Goal: Task Accomplishment & Management: Manage account settings

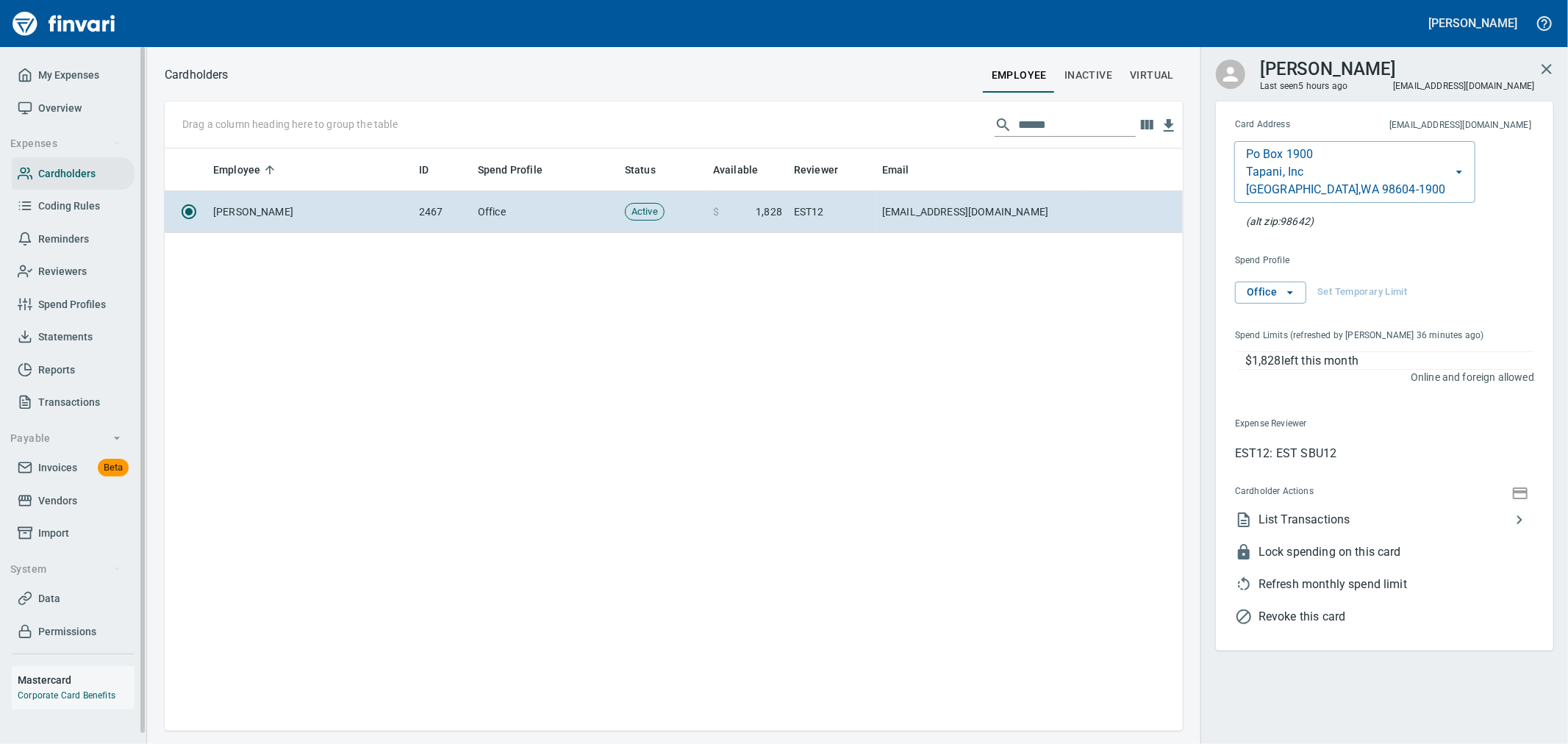
scroll to position [570, 1006]
click at [56, 469] on span "Invoices" at bounding box center [58, 468] width 39 height 19
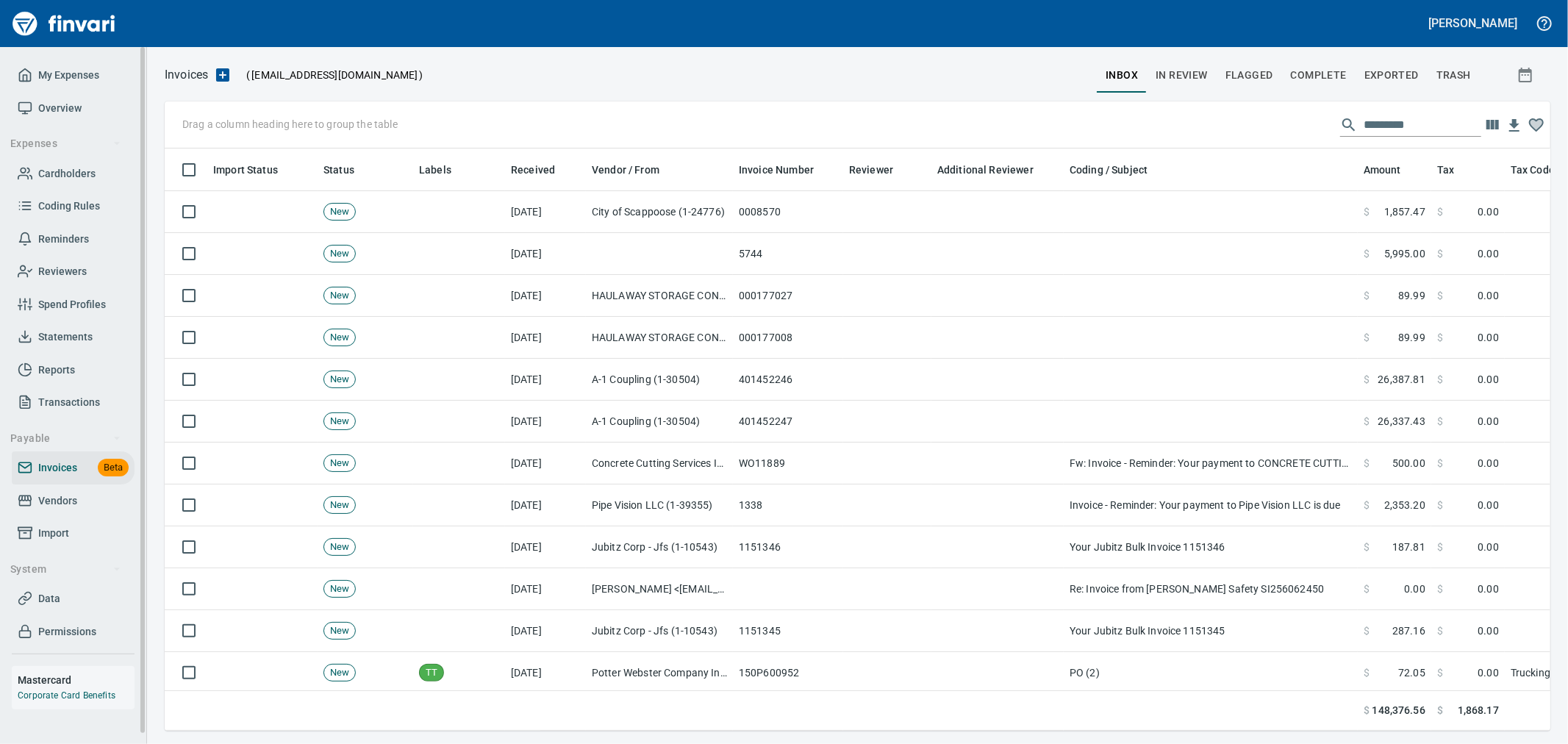
scroll to position [557, 1362]
click at [51, 527] on span "Import" at bounding box center [53, 533] width 30 height 19
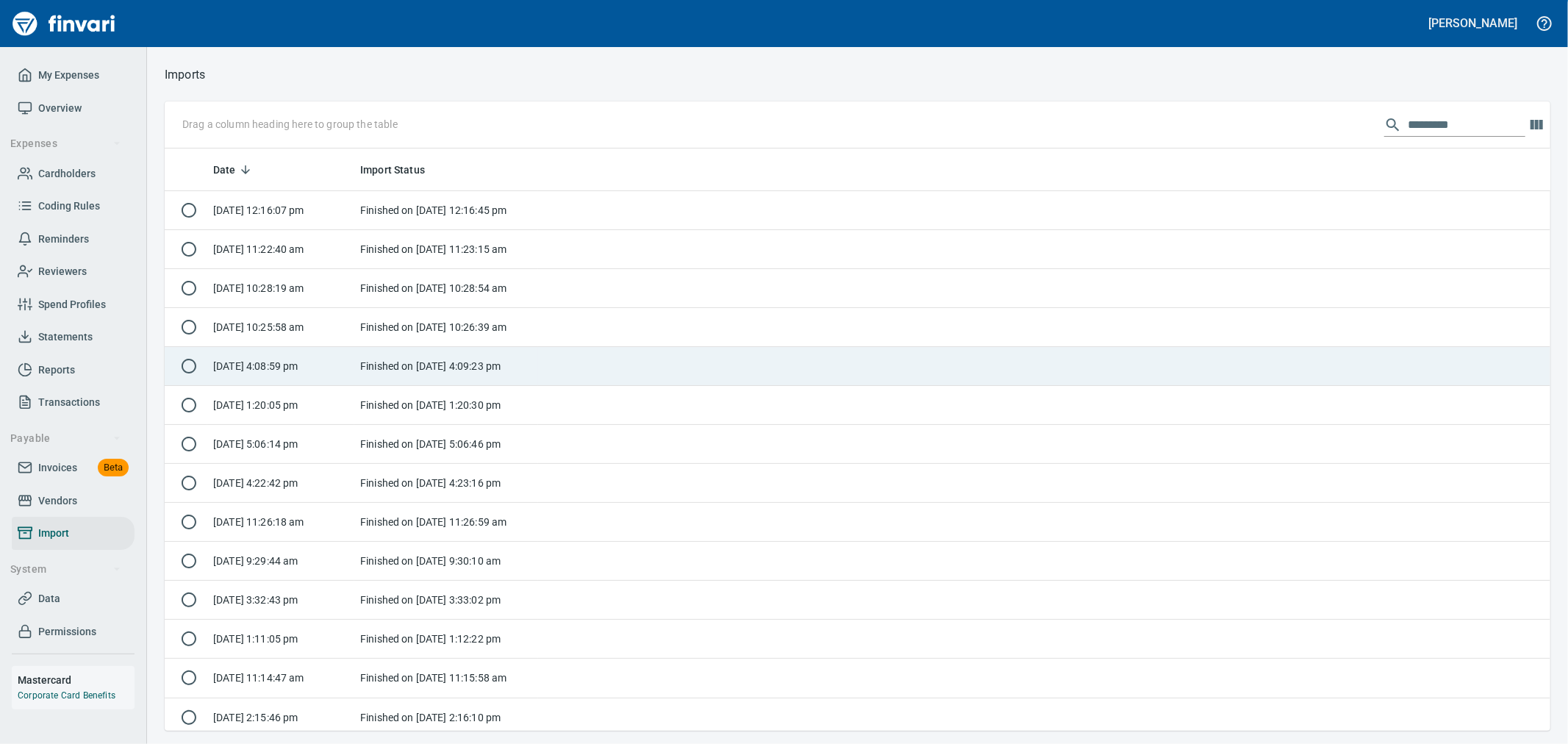
scroll to position [1, 1]
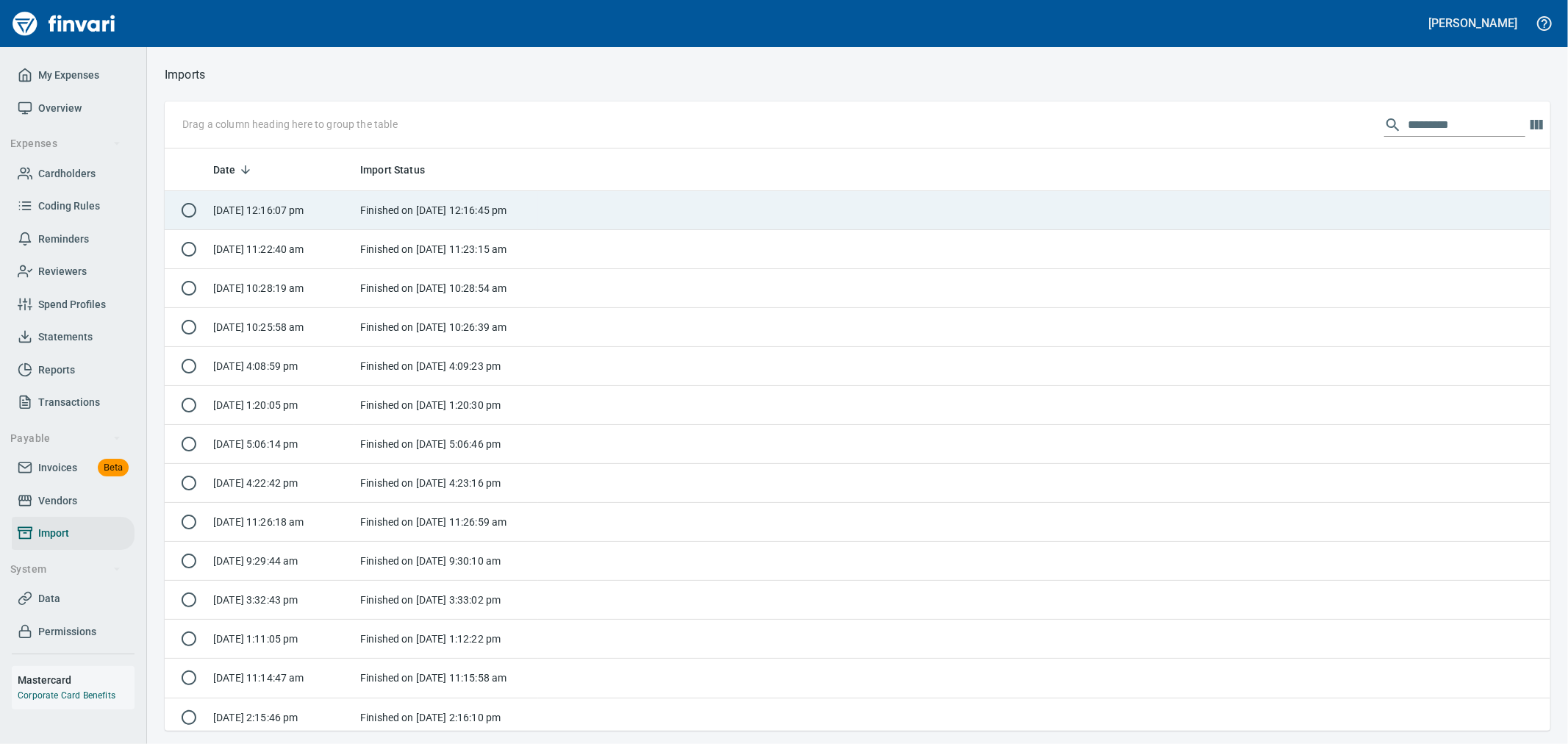
click at [513, 195] on td "Finished on [DATE] 12:16:45 pm" at bounding box center [445, 211] width 183 height 39
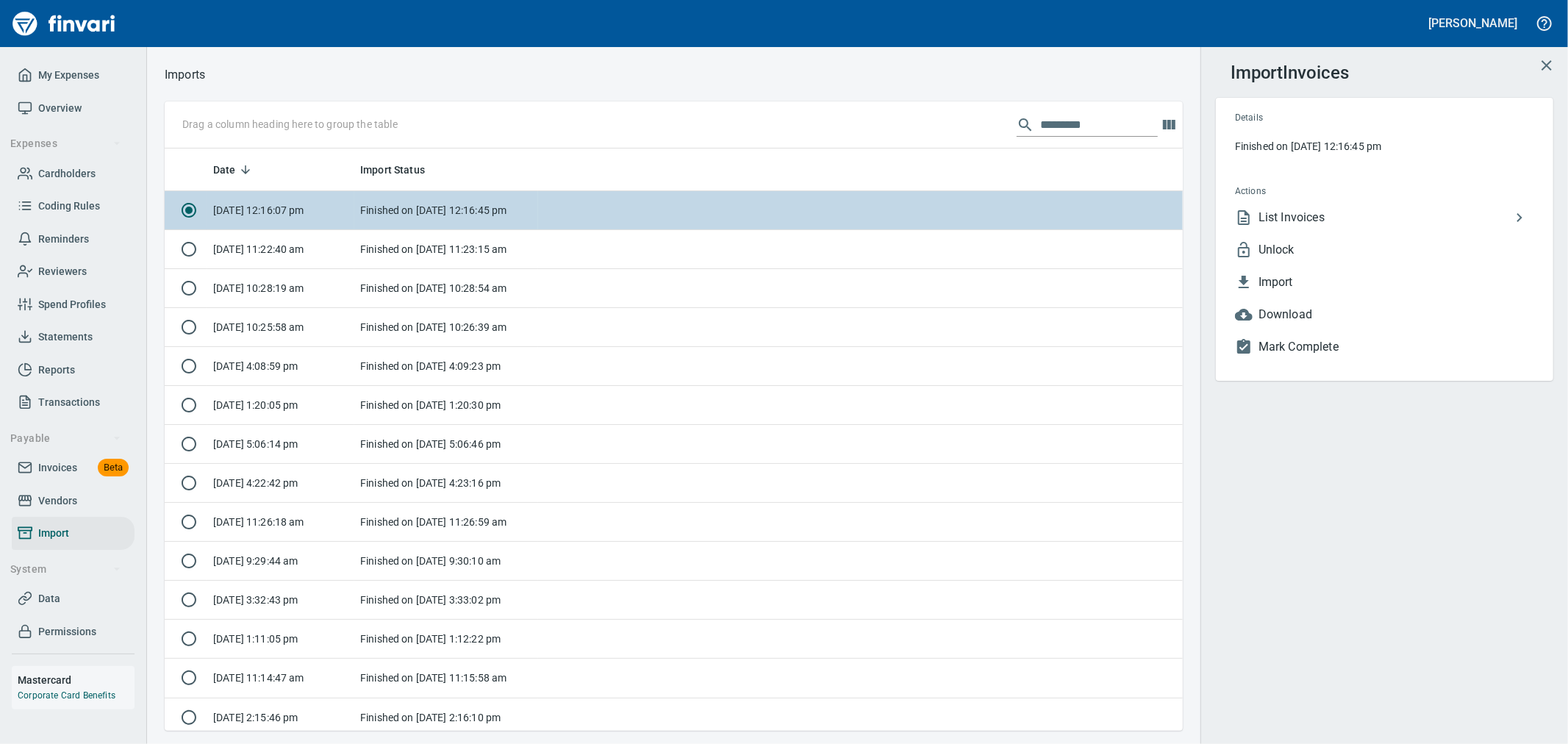
scroll to position [570, 994]
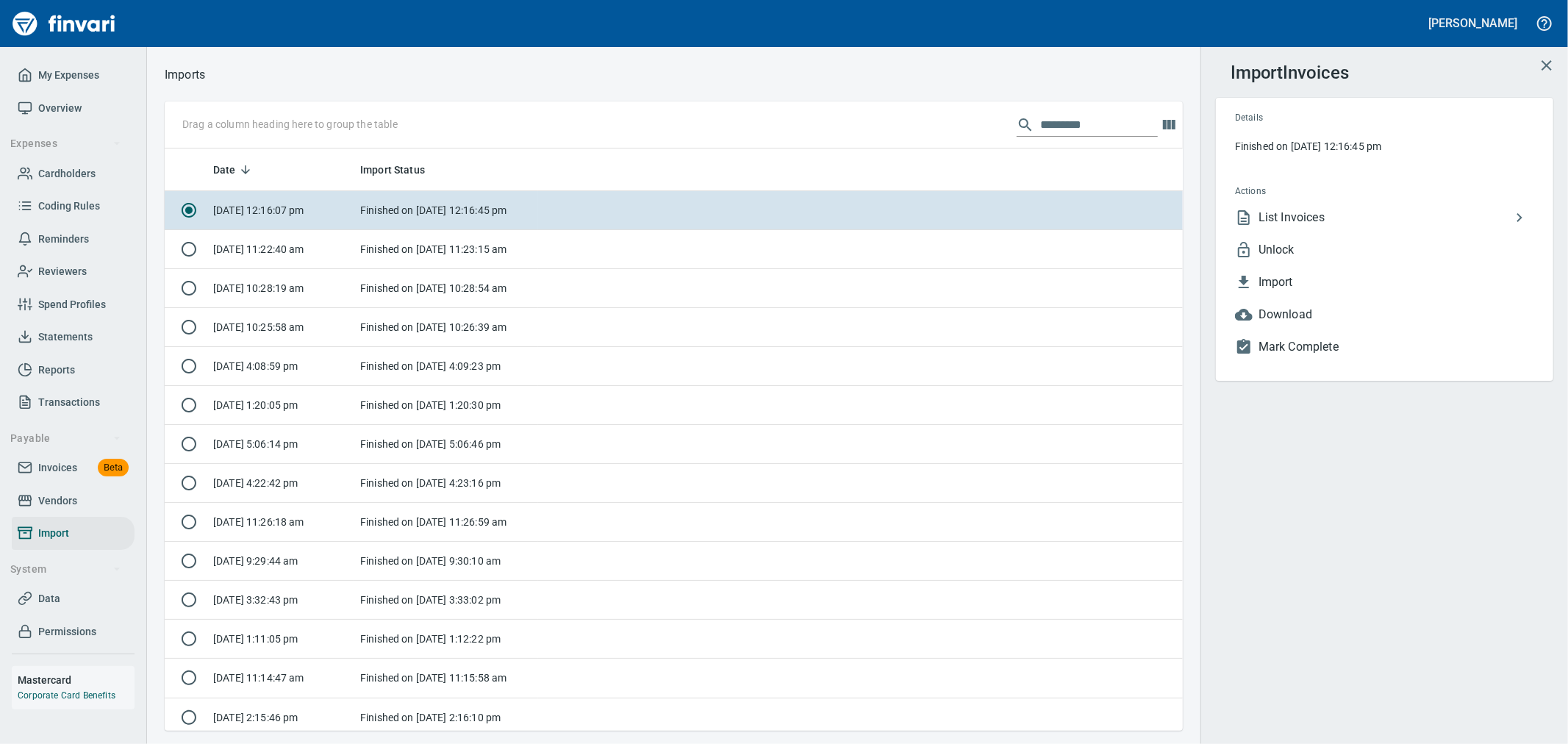
click at [1285, 248] on span "Unlock" at bounding box center [1396, 250] width 276 height 18
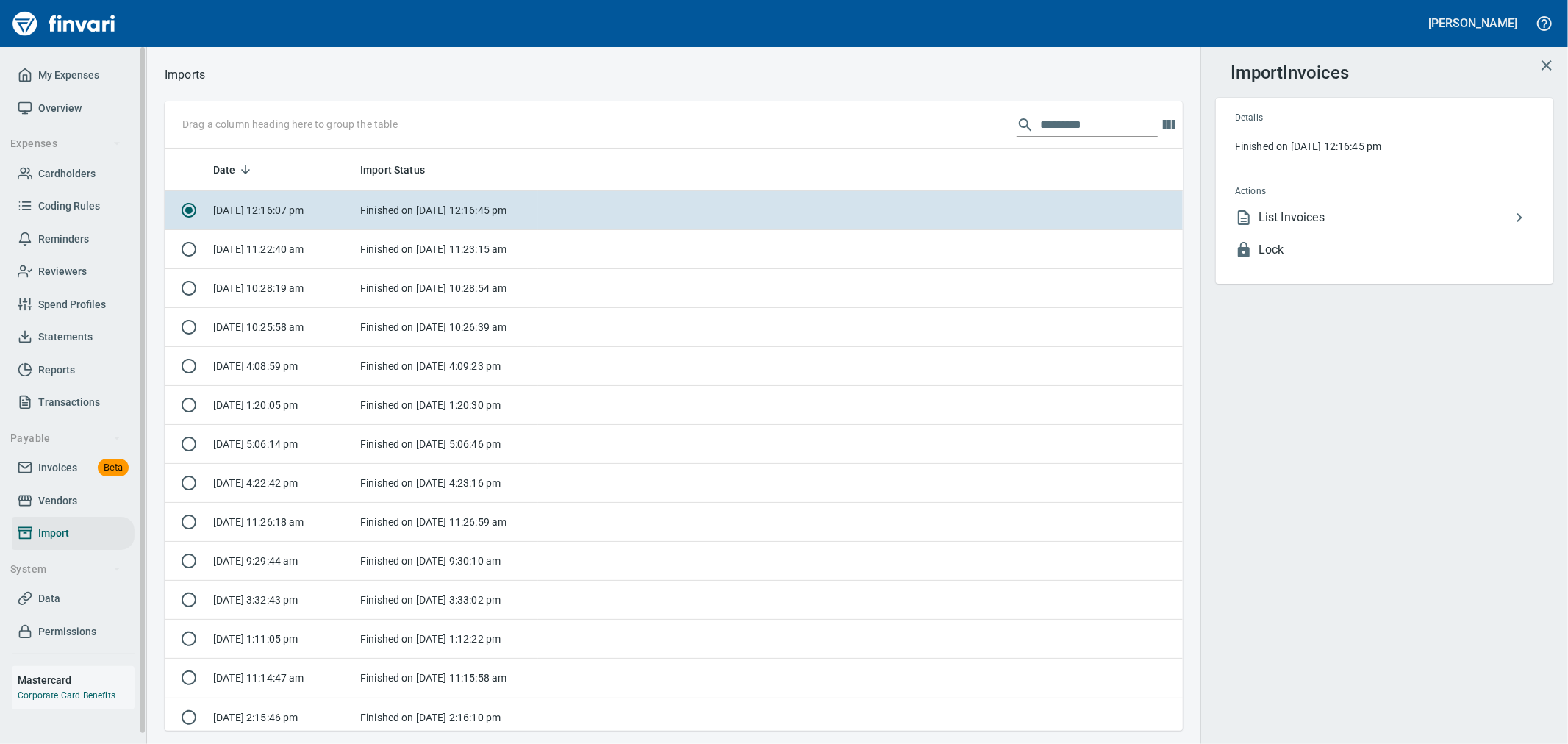
click at [51, 462] on span "Invoices" at bounding box center [58, 468] width 39 height 19
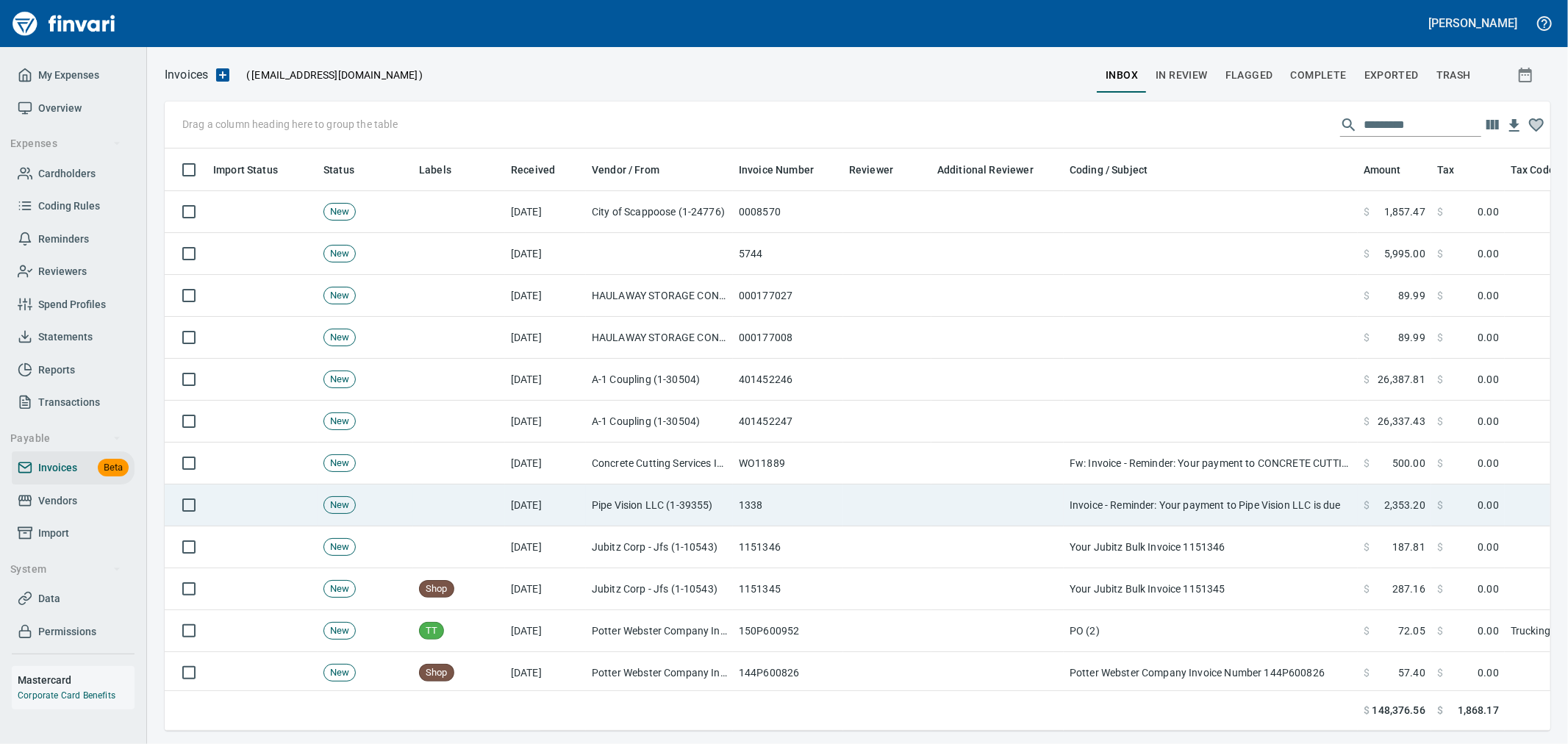
scroll to position [557, 1362]
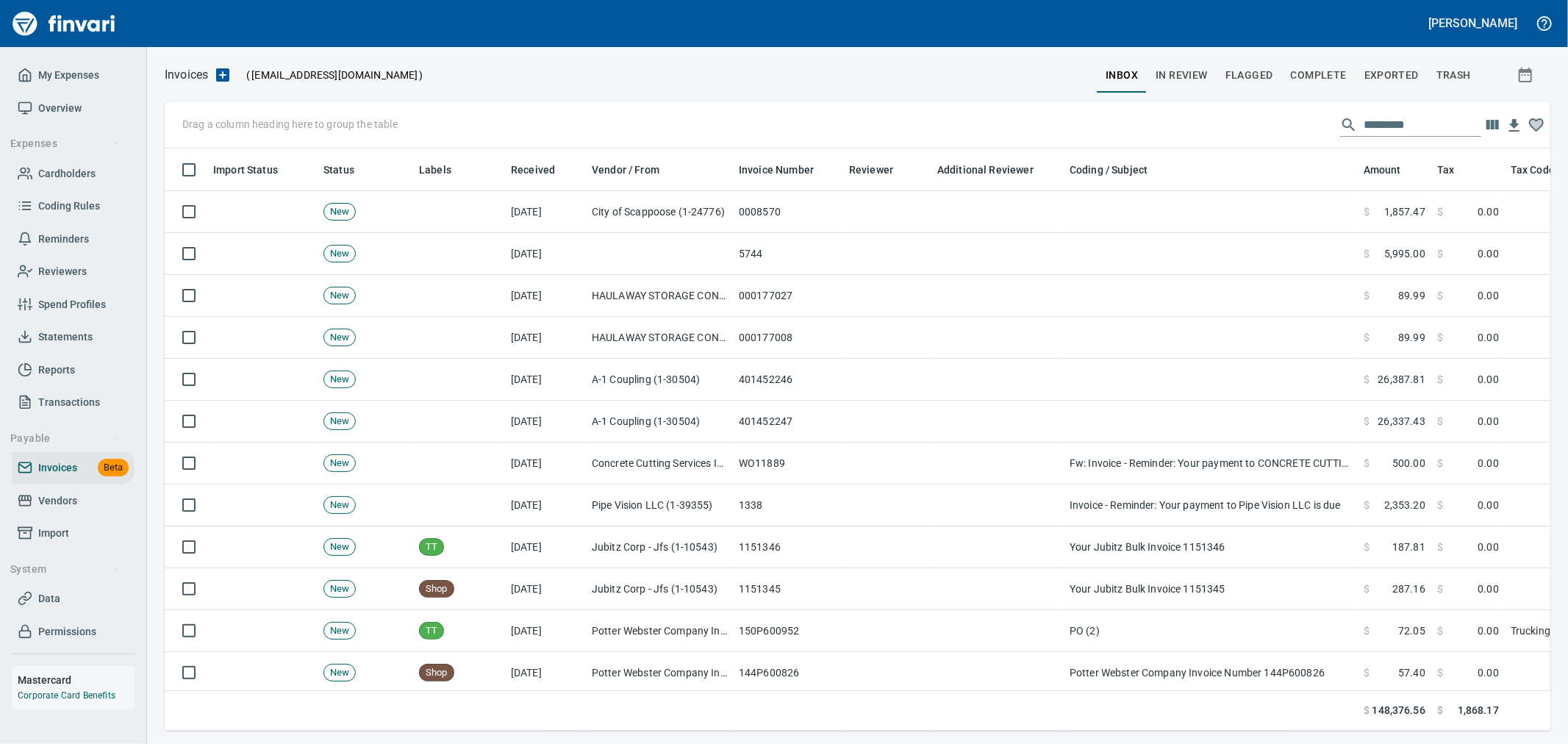
click at [1319, 78] on span "Complete" at bounding box center [1319, 74] width 56 height 19
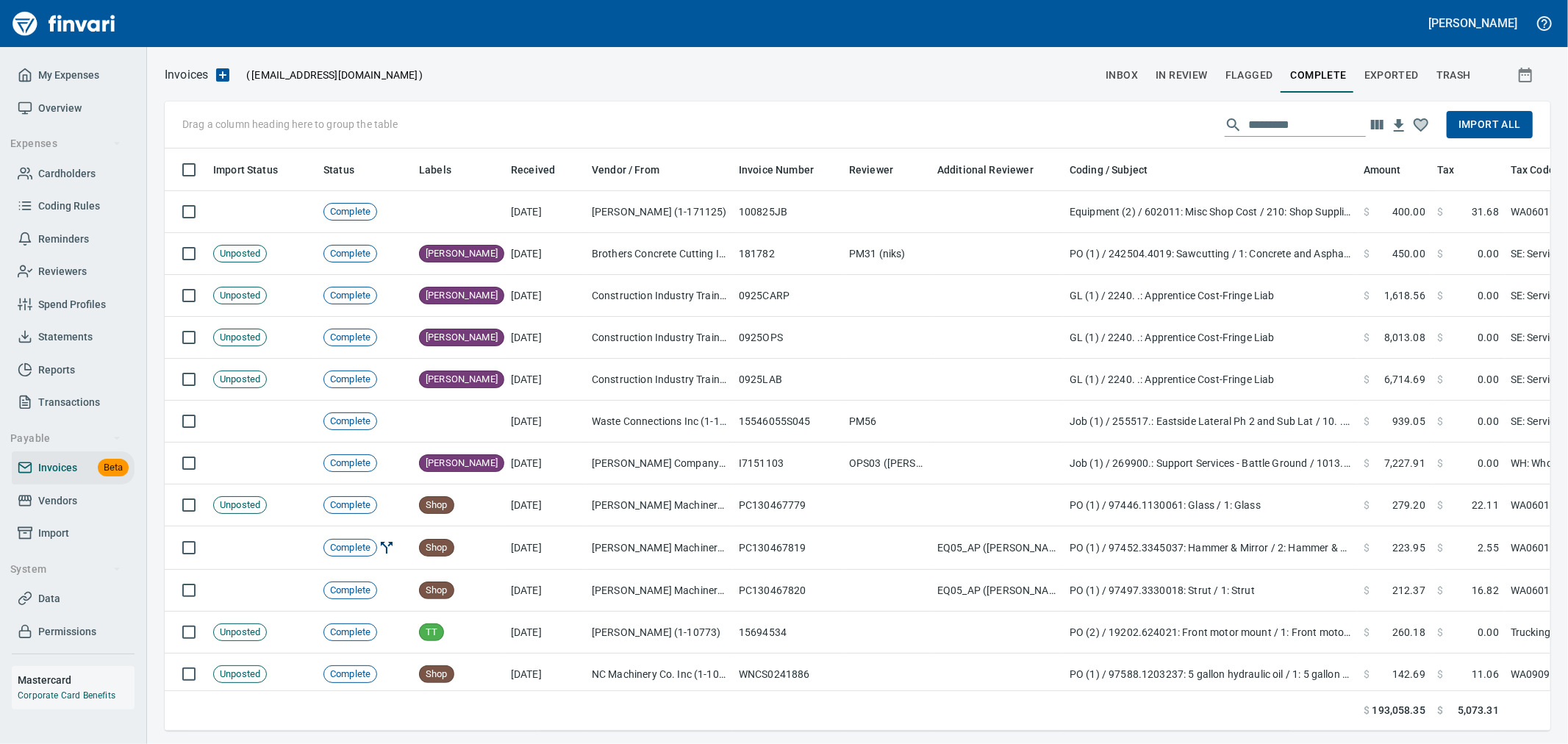
click at [1287, 114] on input "text" at bounding box center [1307, 124] width 118 height 24
paste input "*****"
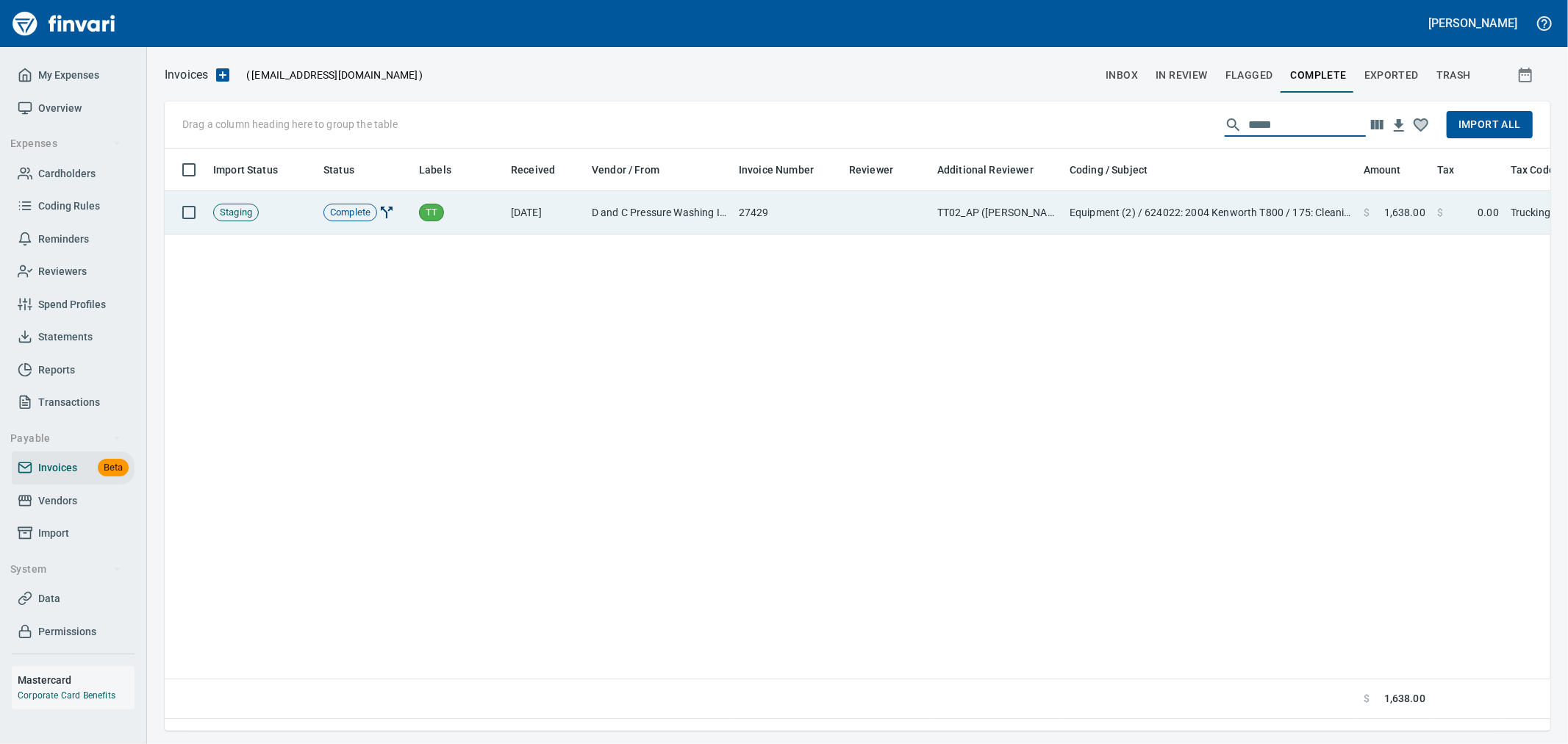
click at [811, 207] on td "27429" at bounding box center [788, 213] width 110 height 43
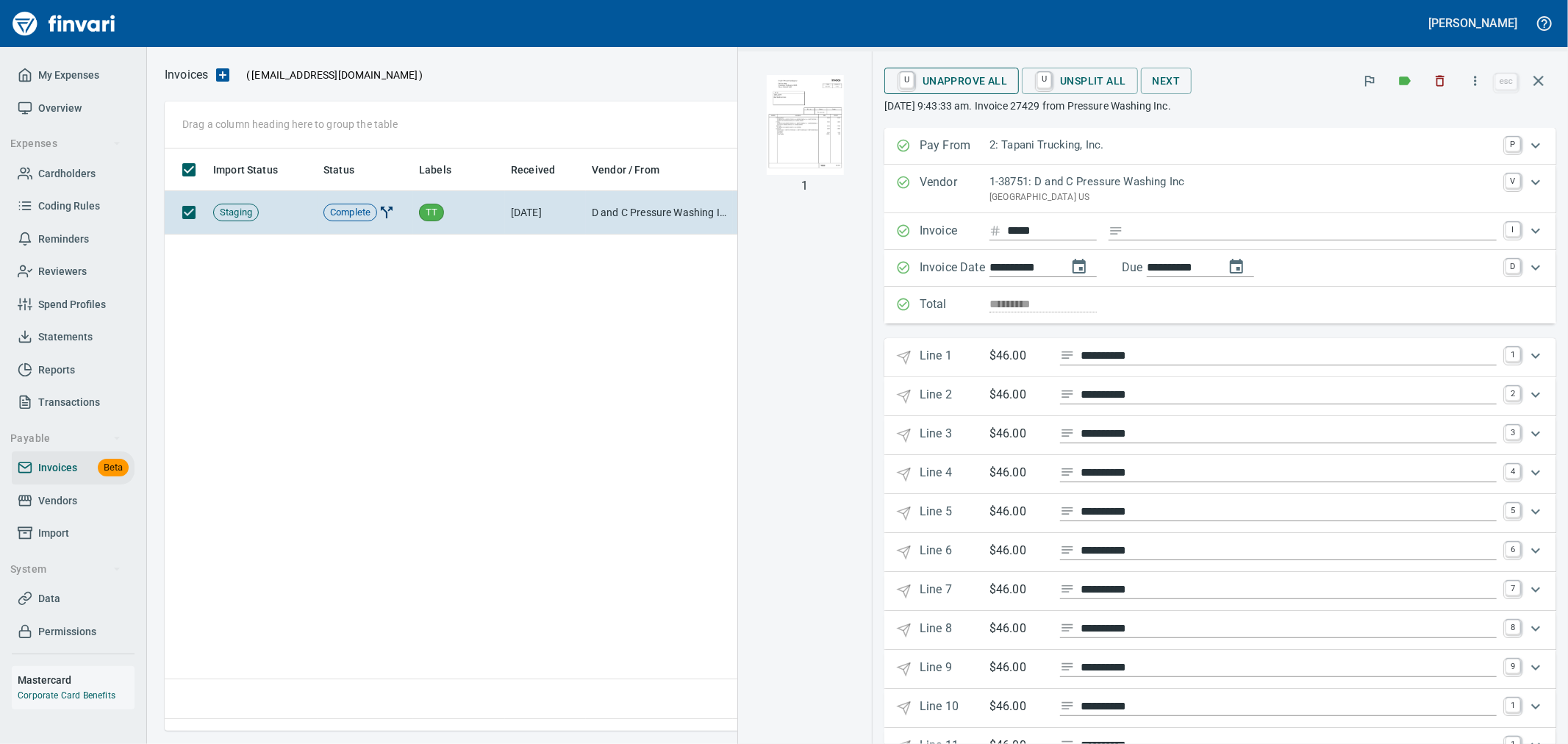
click at [998, 81] on span "U Unapprove All" at bounding box center [951, 80] width 111 height 25
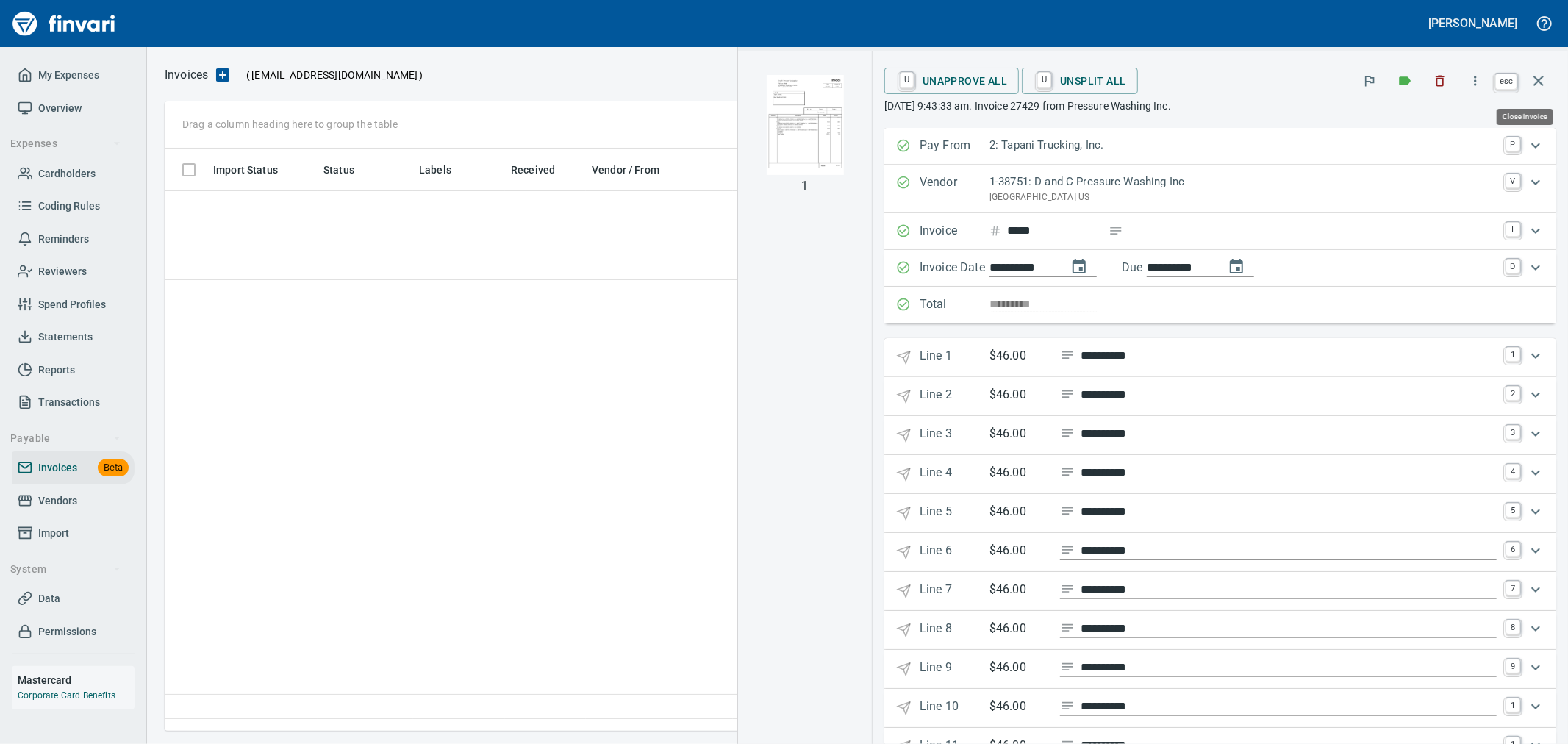
scroll to position [557, 1373]
click at [1536, 79] on icon "button" at bounding box center [1539, 80] width 18 height 18
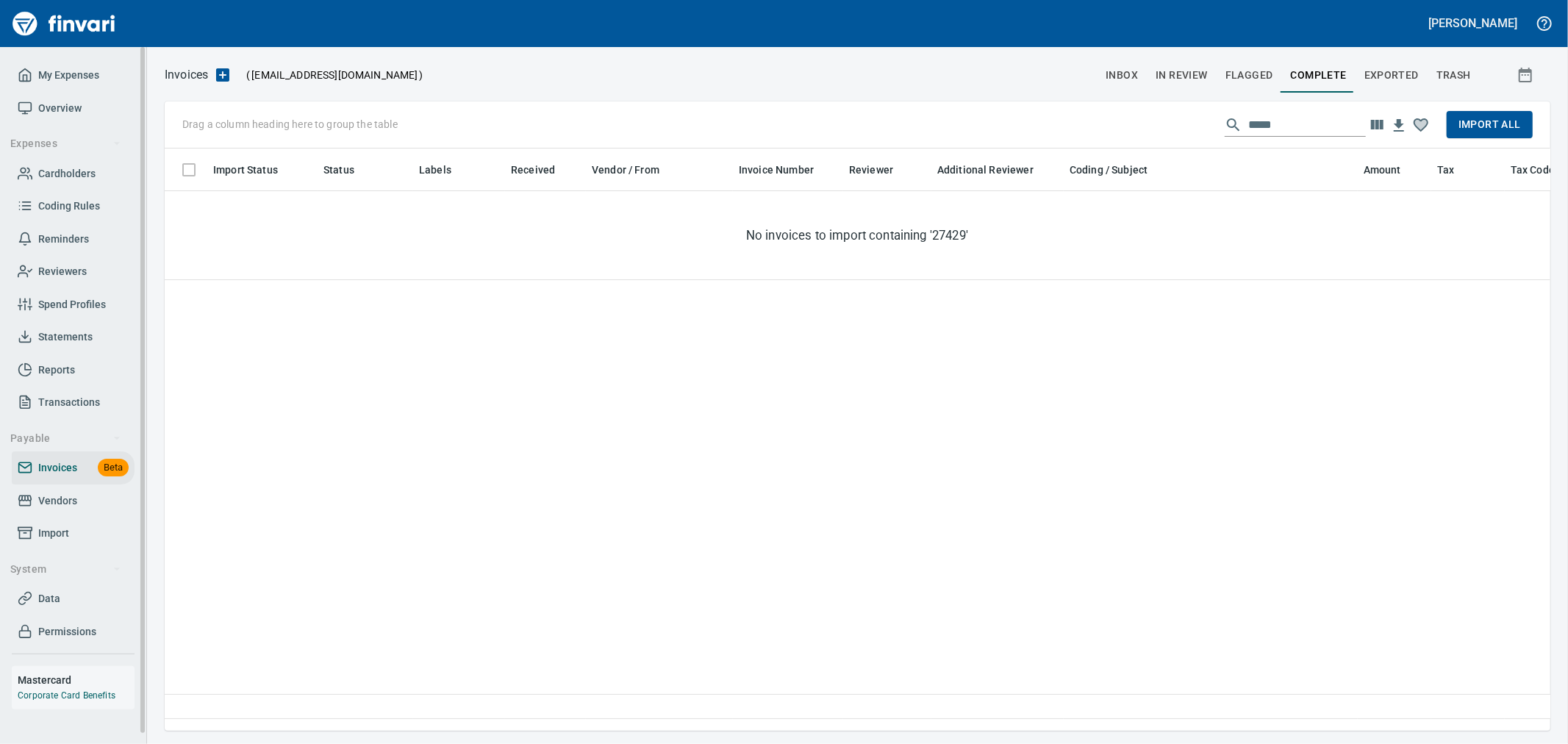
scroll to position [557, 1373]
drag, startPoint x: 1283, startPoint y: 122, endPoint x: 1185, endPoint y: 127, distance: 98.1
click at [1186, 128] on div "Drag a column heading here to group the table ***** Import All" at bounding box center [857, 124] width 1386 height 47
paste input "*****"
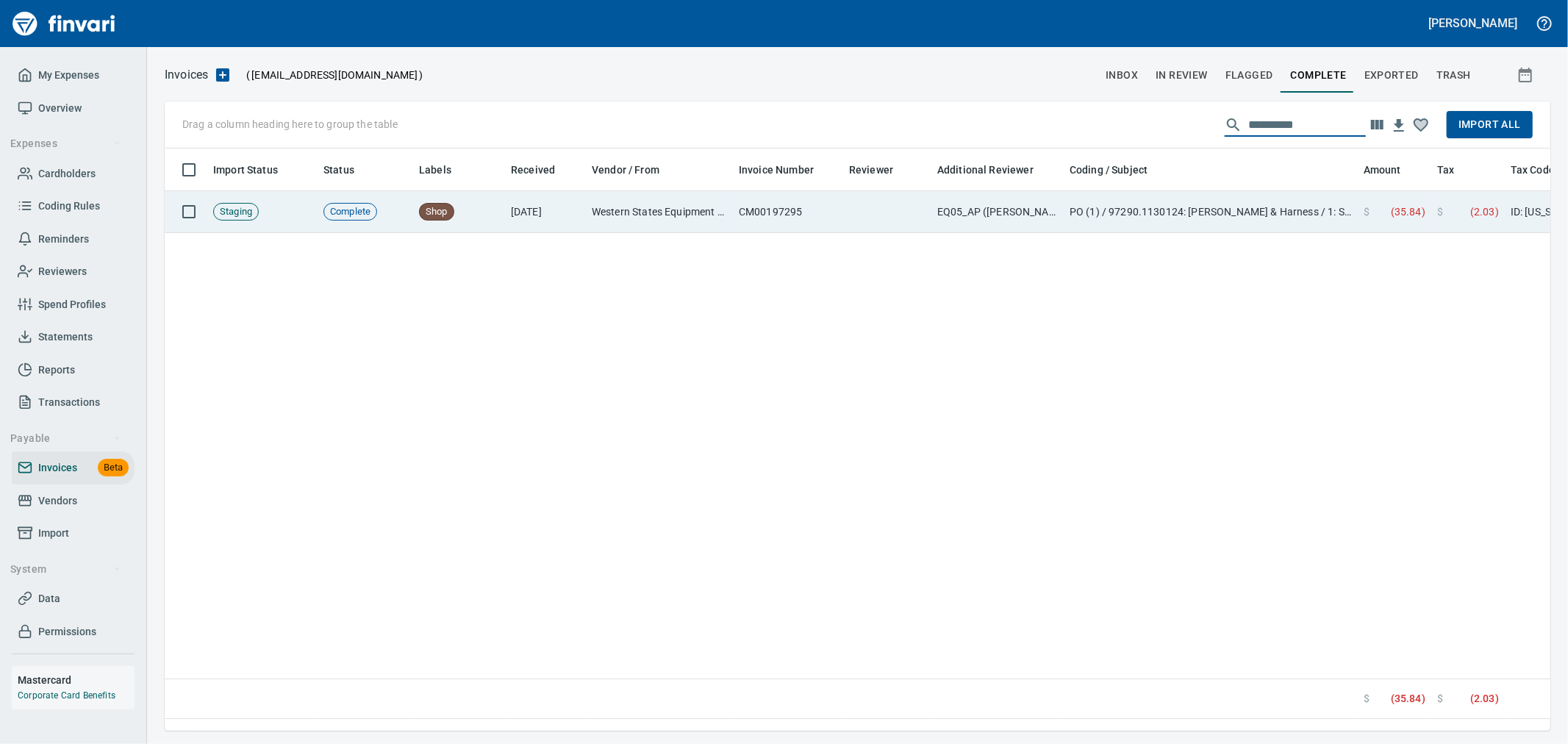
type input "**********"
click at [1164, 207] on td "PO (1) / 97290.1130124: [PERSON_NAME] & Harness / 1: Sensor & Harness" at bounding box center [1211, 212] width 294 height 42
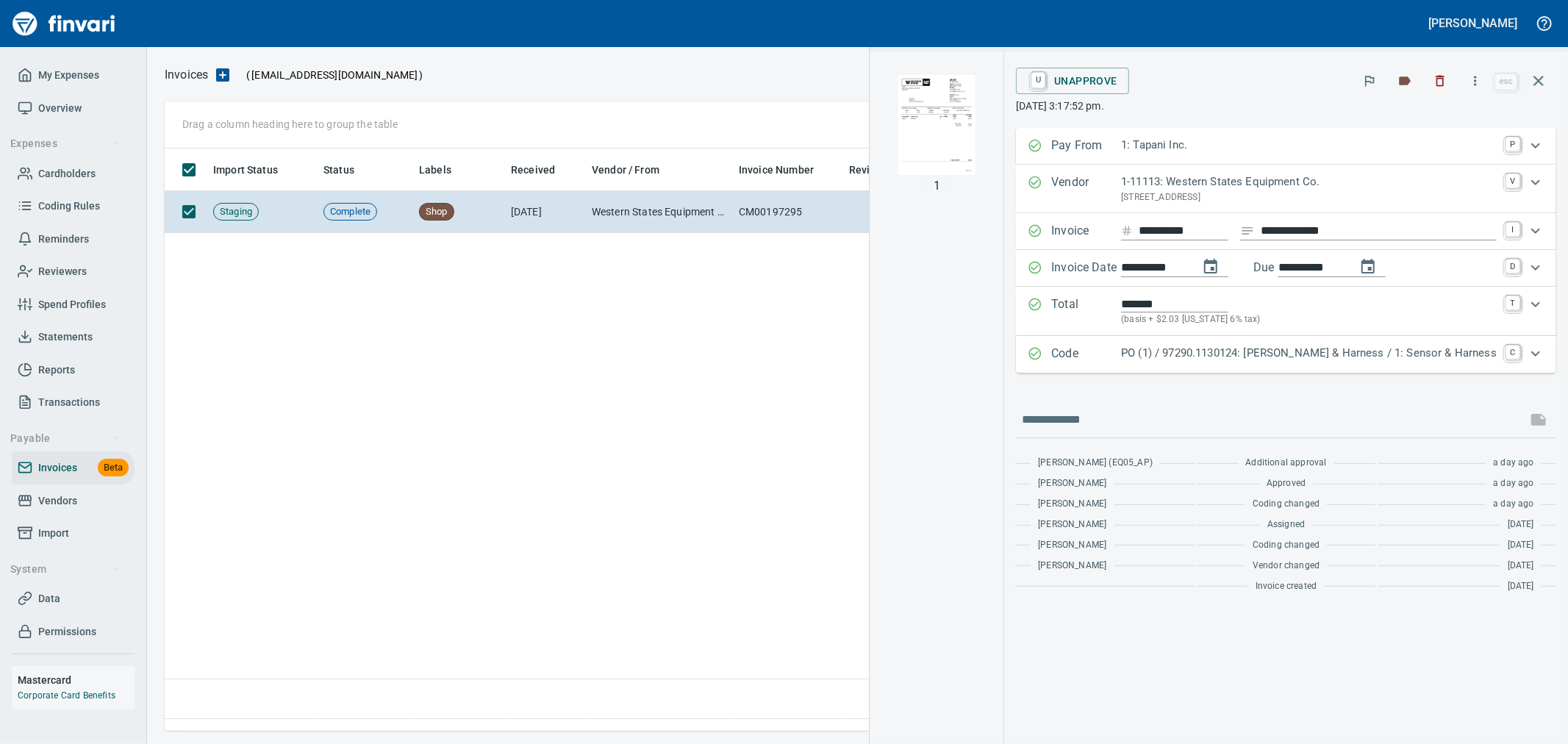
scroll to position [557, 1373]
click at [1118, 83] on span "U Unapprove" at bounding box center [1072, 80] width 89 height 25
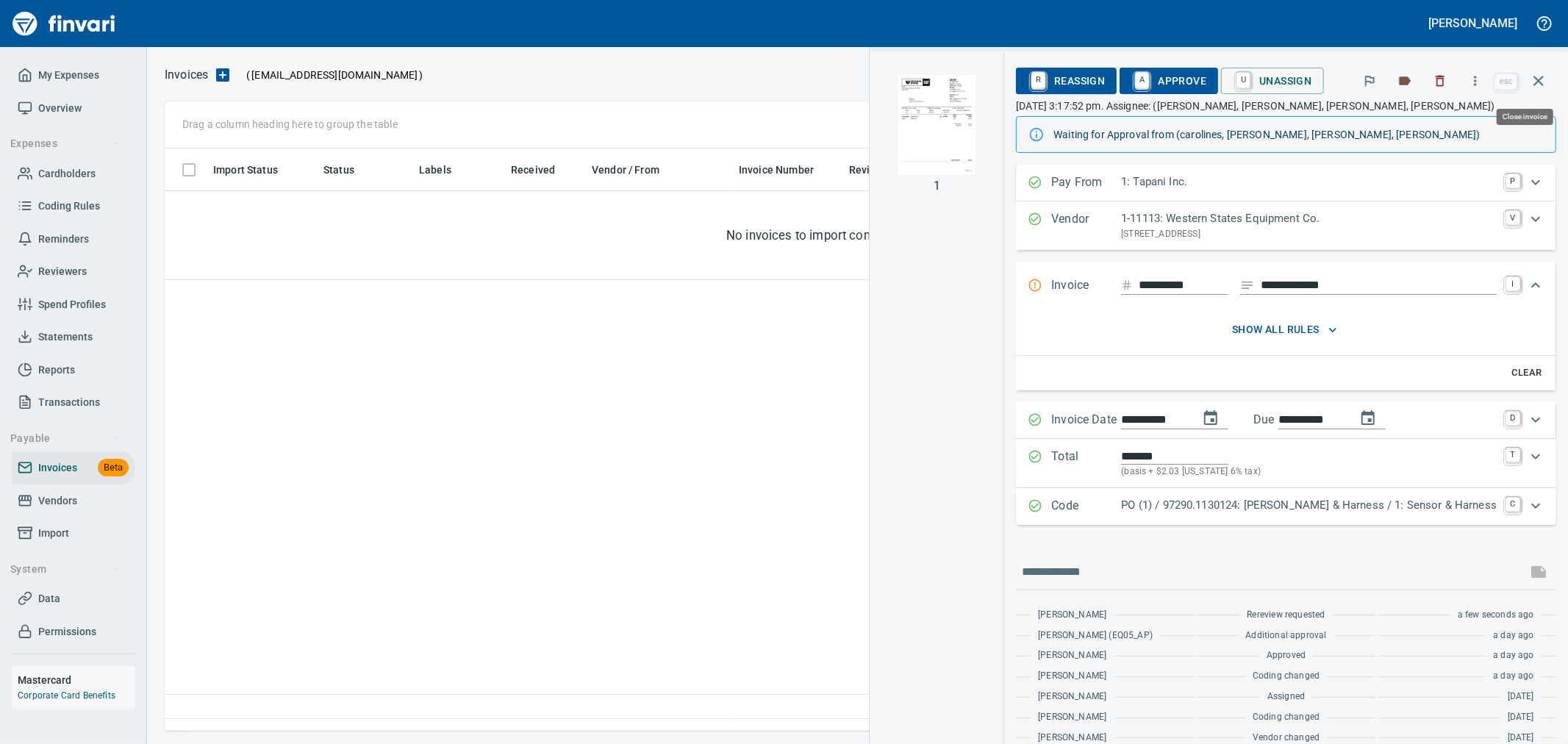
click at [1540, 80] on icon "button" at bounding box center [1539, 80] width 10 height 10
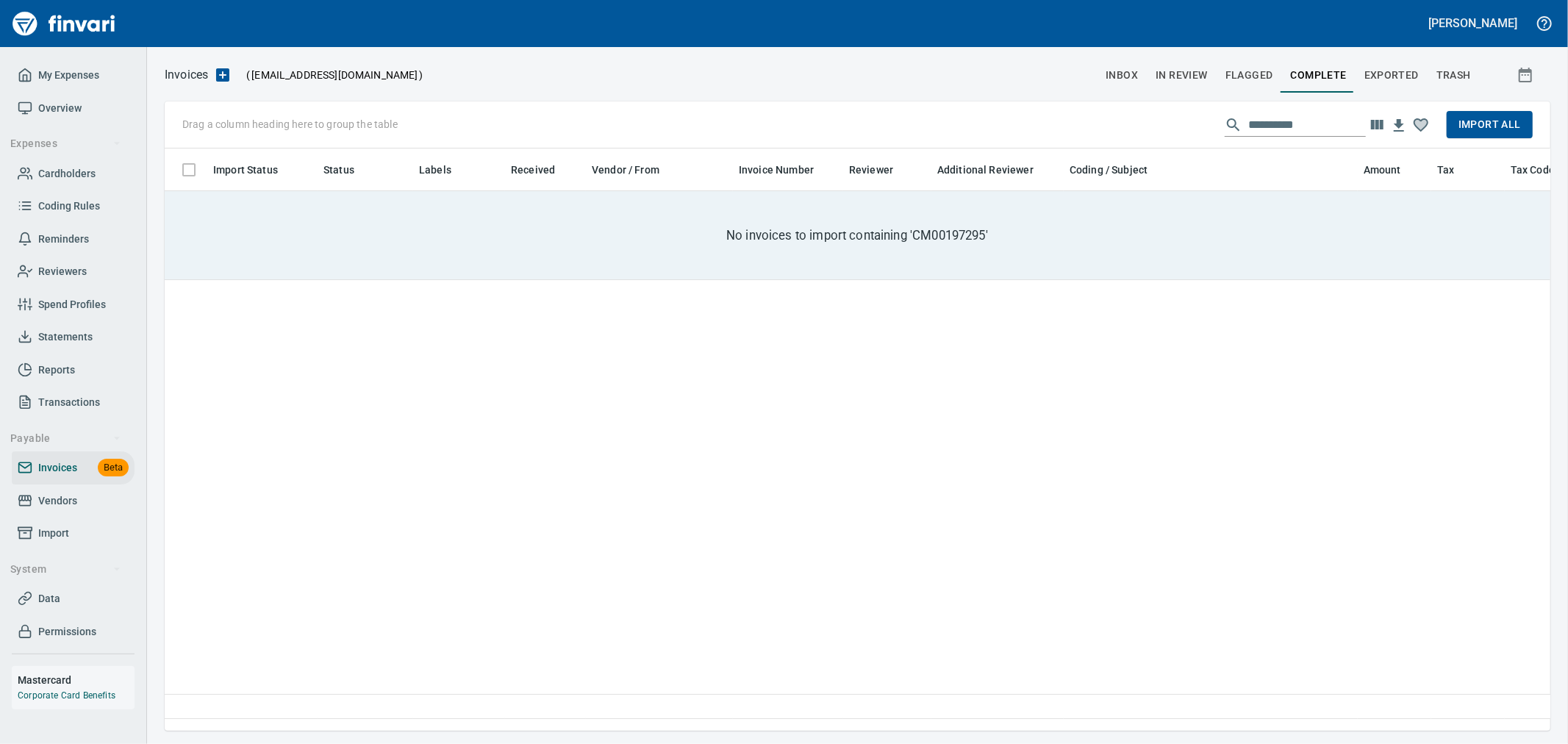
scroll to position [557, 1373]
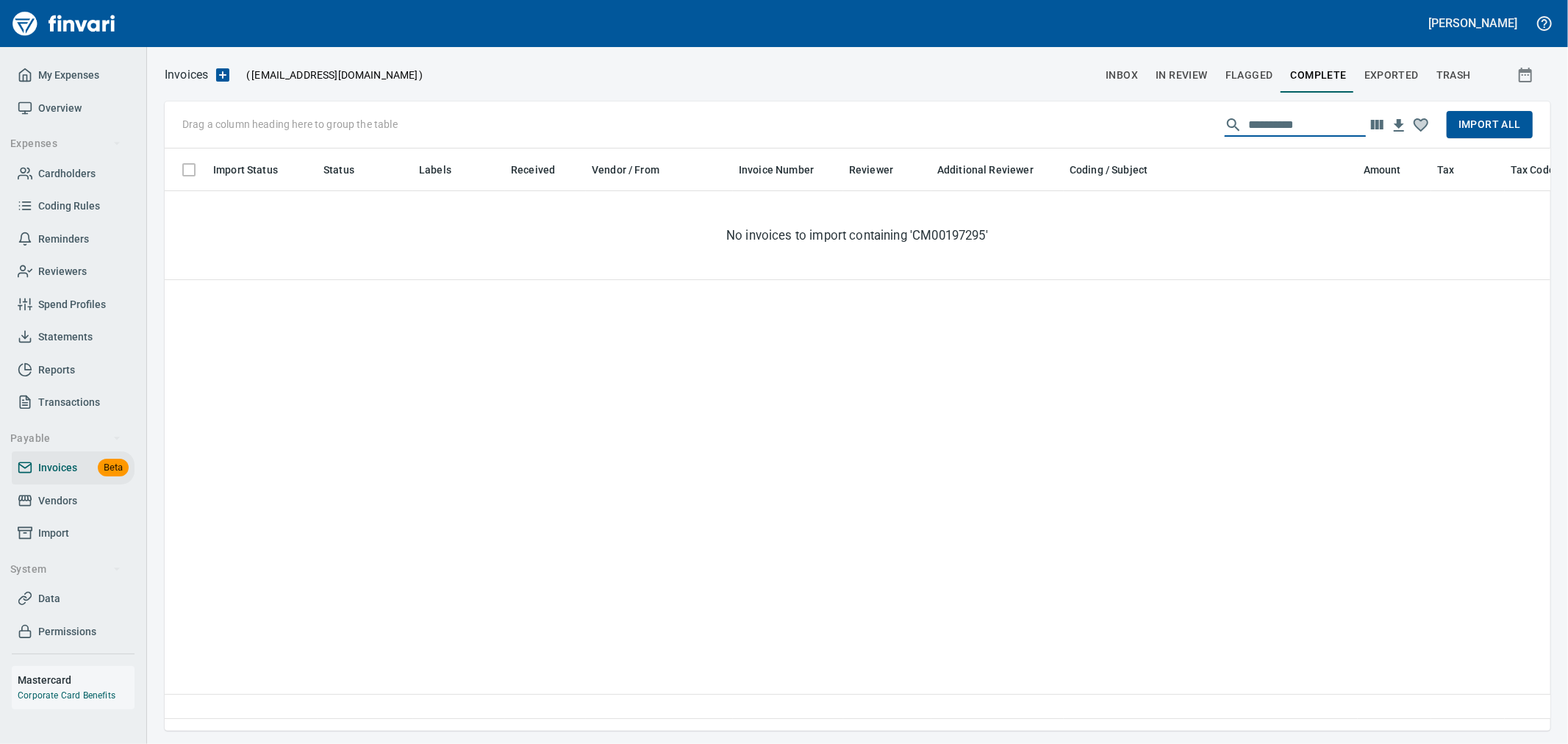
drag, startPoint x: 1313, startPoint y: 118, endPoint x: 1127, endPoint y: 108, distance: 186.3
click at [1130, 108] on div "**********" at bounding box center [857, 124] width 1386 height 47
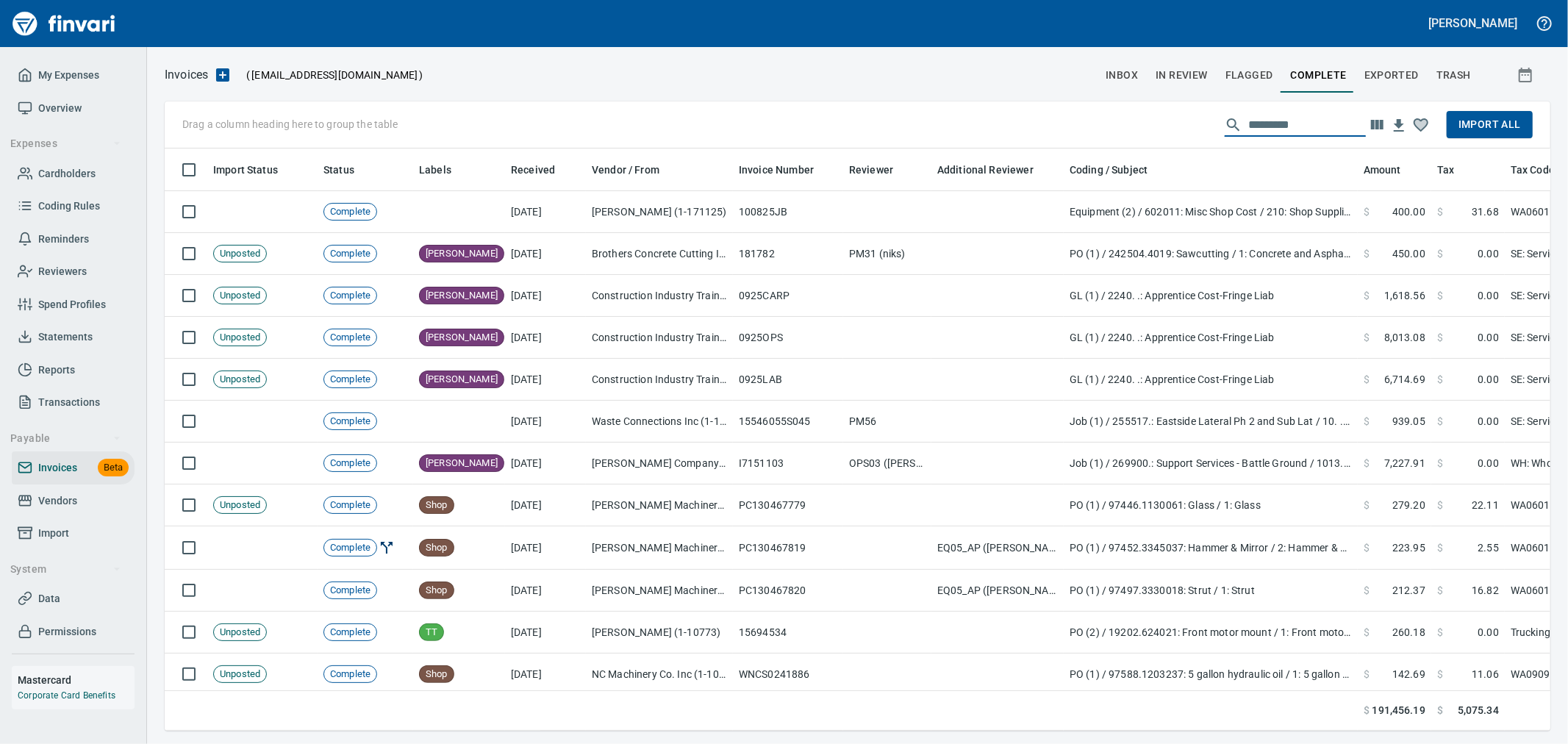
click at [1477, 122] on span "Import All" at bounding box center [1491, 124] width 63 height 19
